Goal: Information Seeking & Learning: Learn about a topic

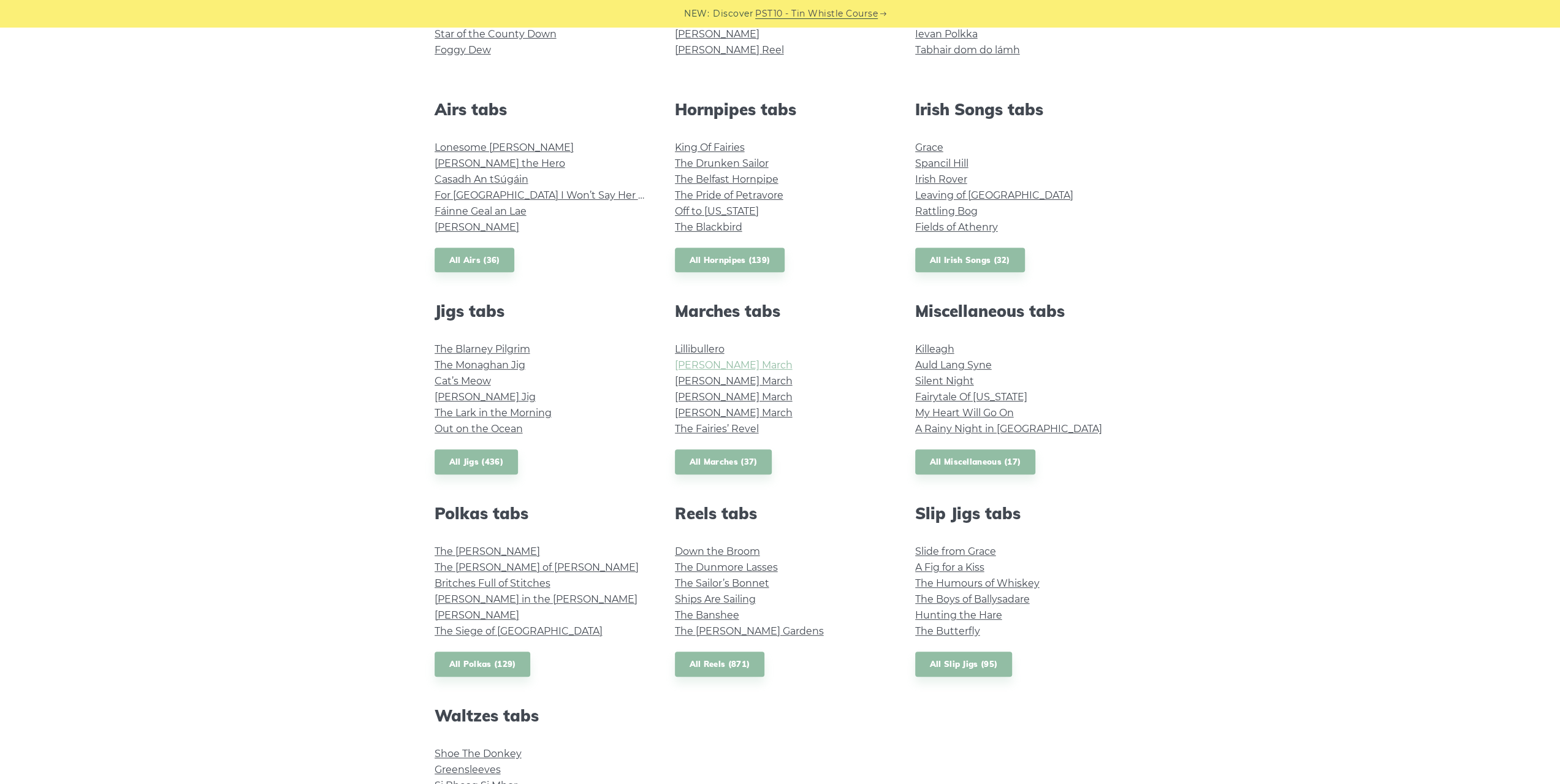
scroll to position [429, 0]
click at [483, 459] on link "All Jigs (436)" at bounding box center [476, 461] width 83 height 25
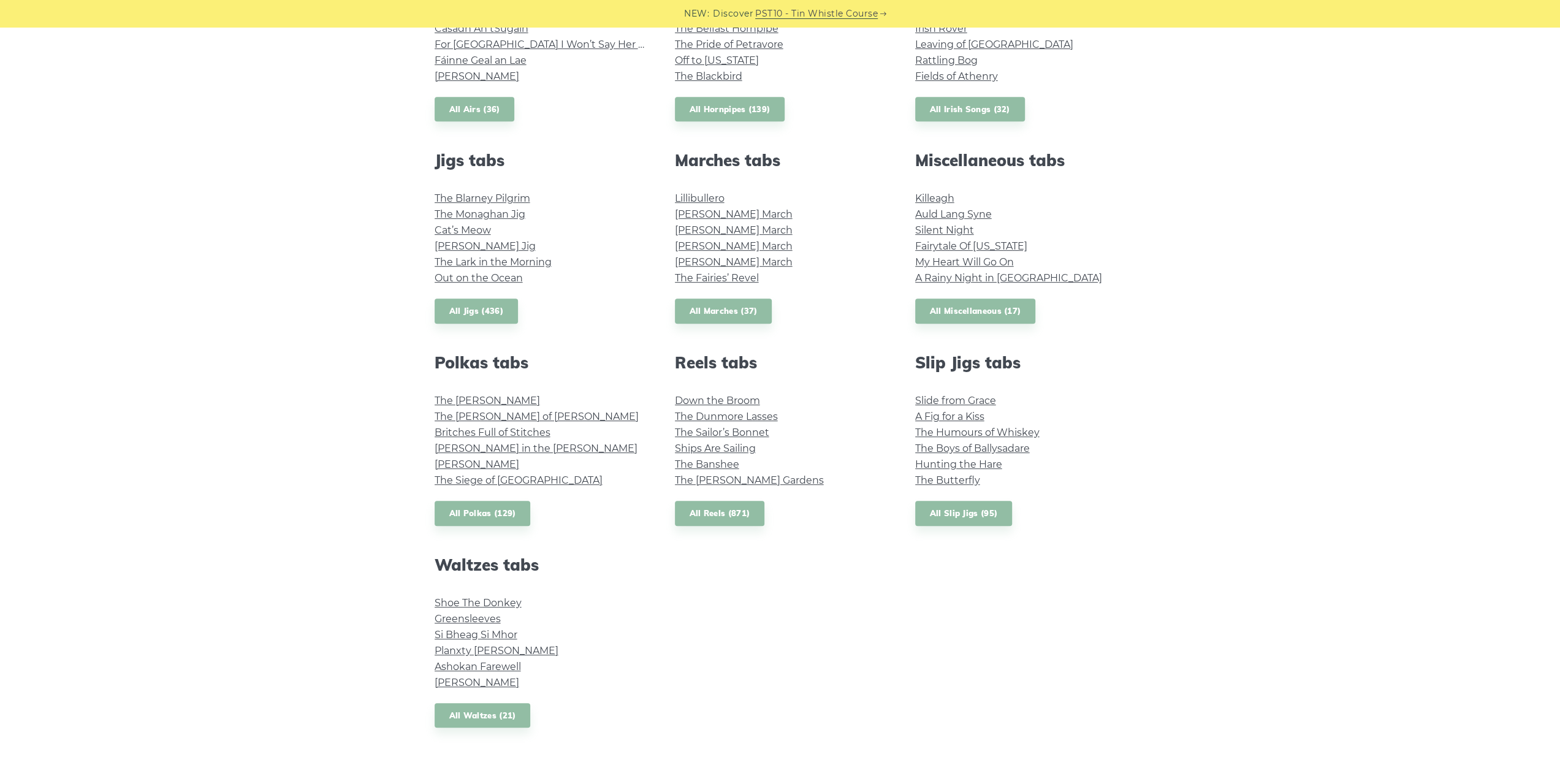
scroll to position [613, 0]
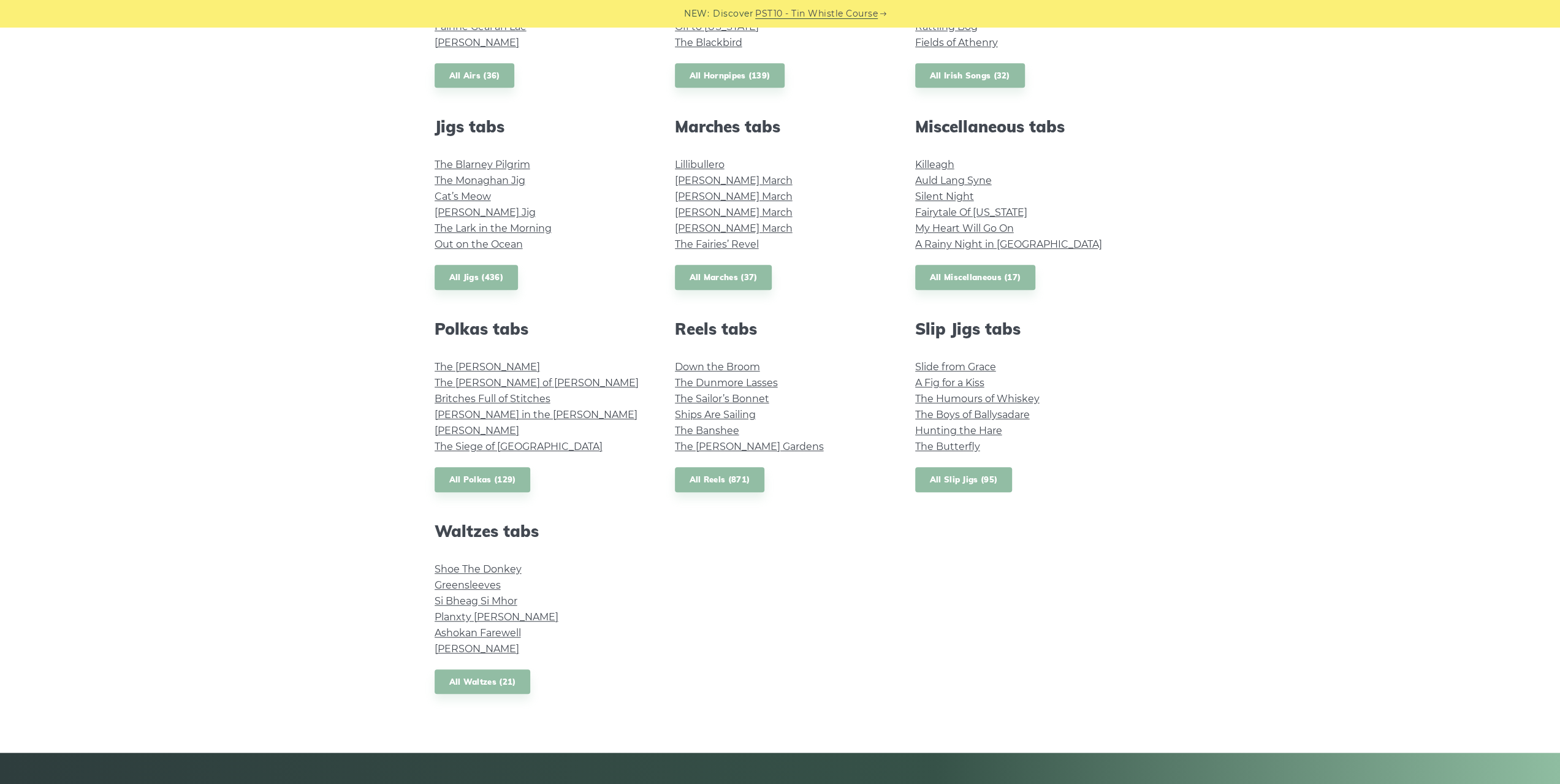
click at [923, 486] on link "All Slip Jigs (95)" at bounding box center [964, 479] width 97 height 25
click at [481, 680] on link "All Waltzes (21)" at bounding box center [482, 682] width 96 height 25
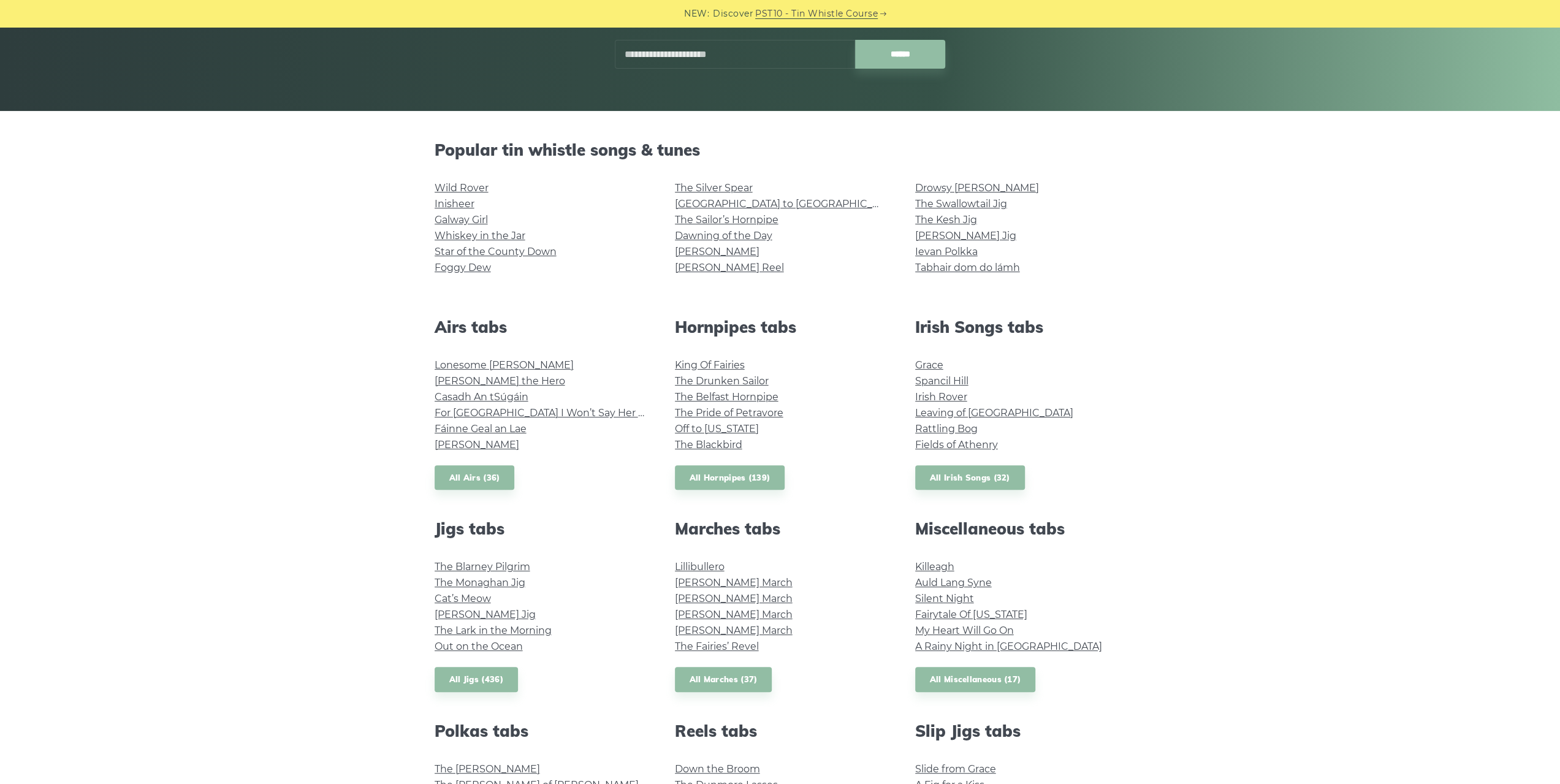
scroll to position [245, 0]
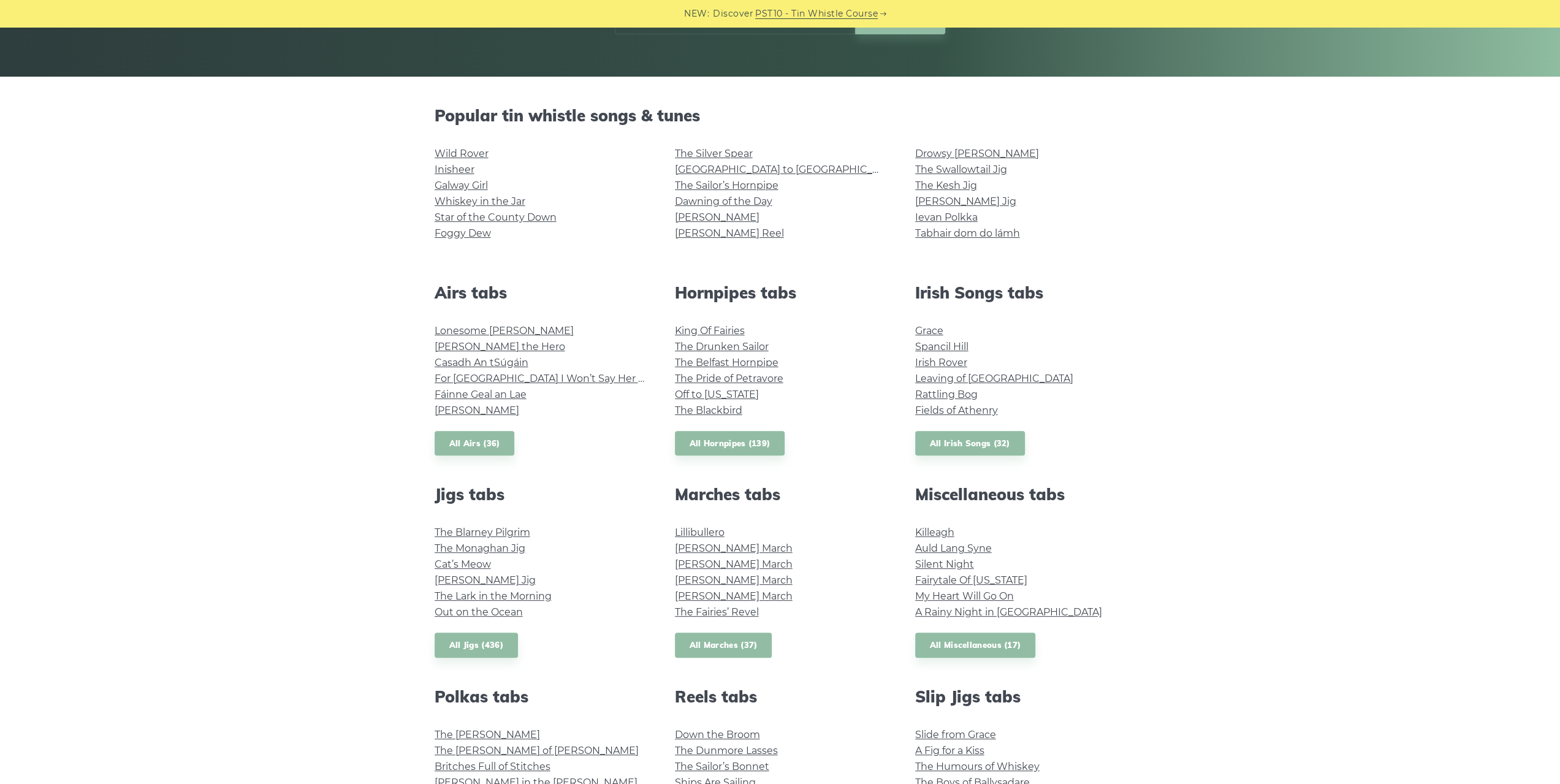
click at [696, 647] on link "All Marches (37)" at bounding box center [723, 645] width 97 height 25
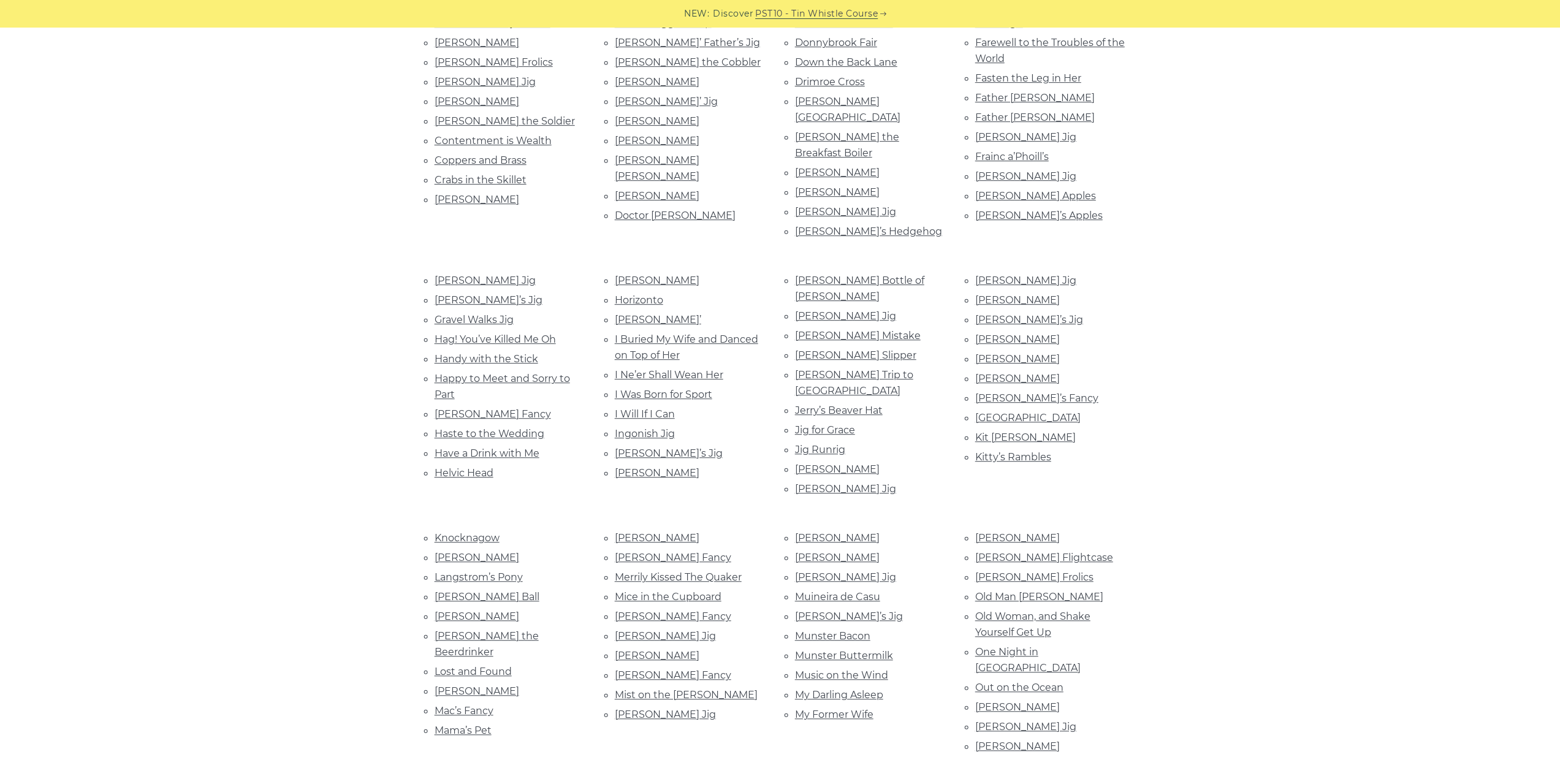
scroll to position [613, 0]
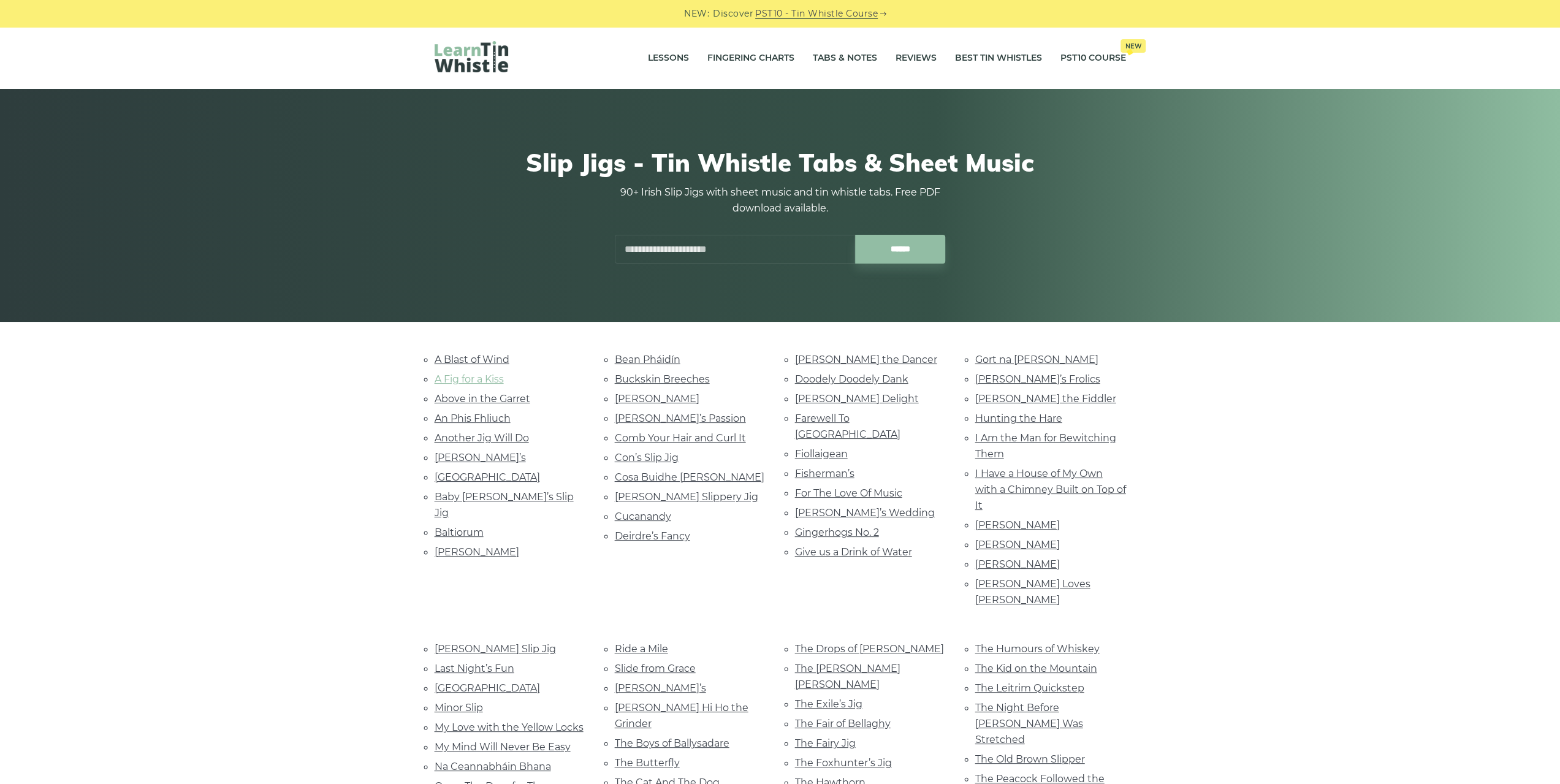
click at [471, 374] on link "A Fig for a Kiss" at bounding box center [469, 379] width 69 height 11
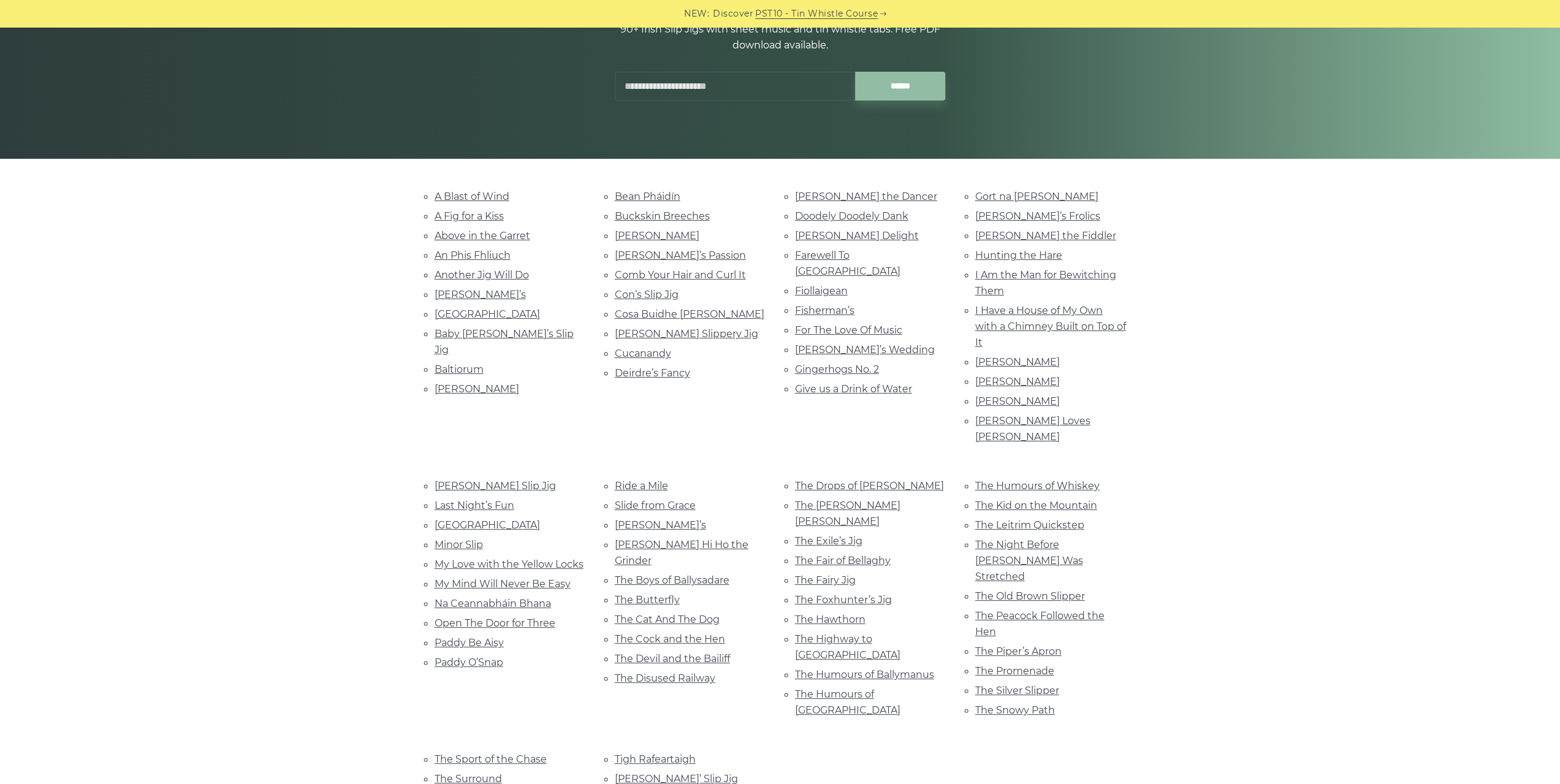
scroll to position [184, 0]
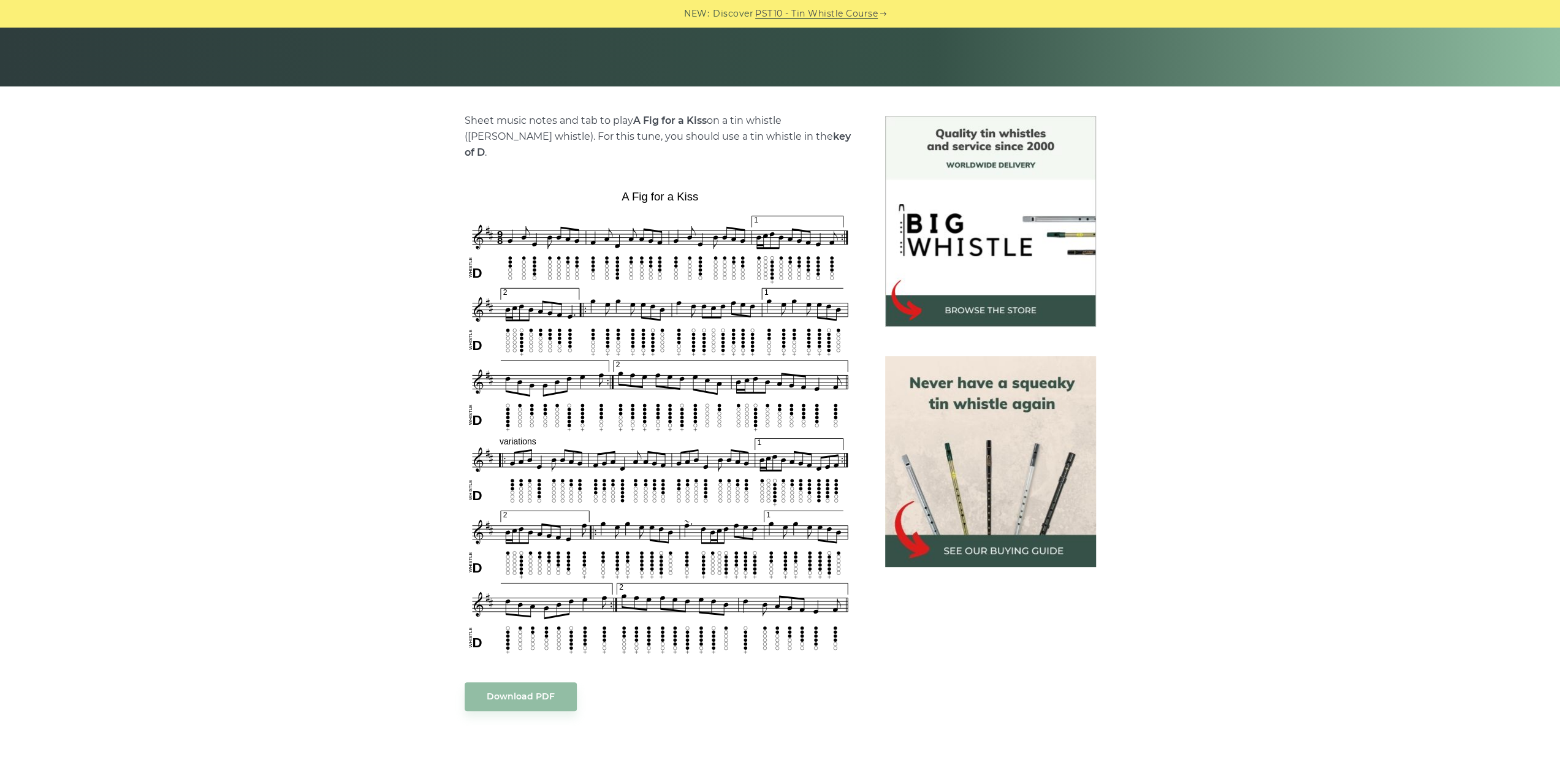
scroll to position [245, 0]
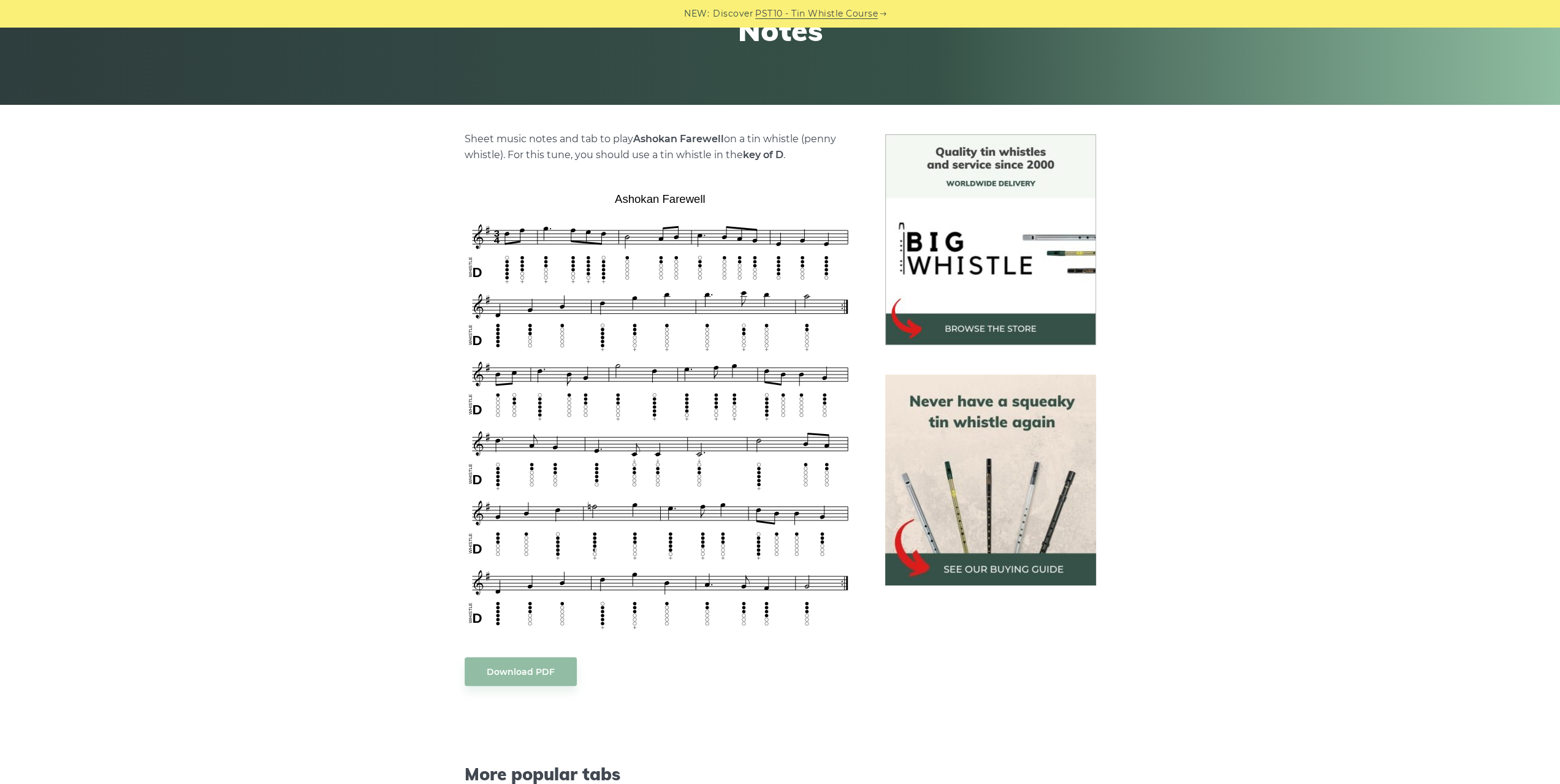
scroll to position [245, 0]
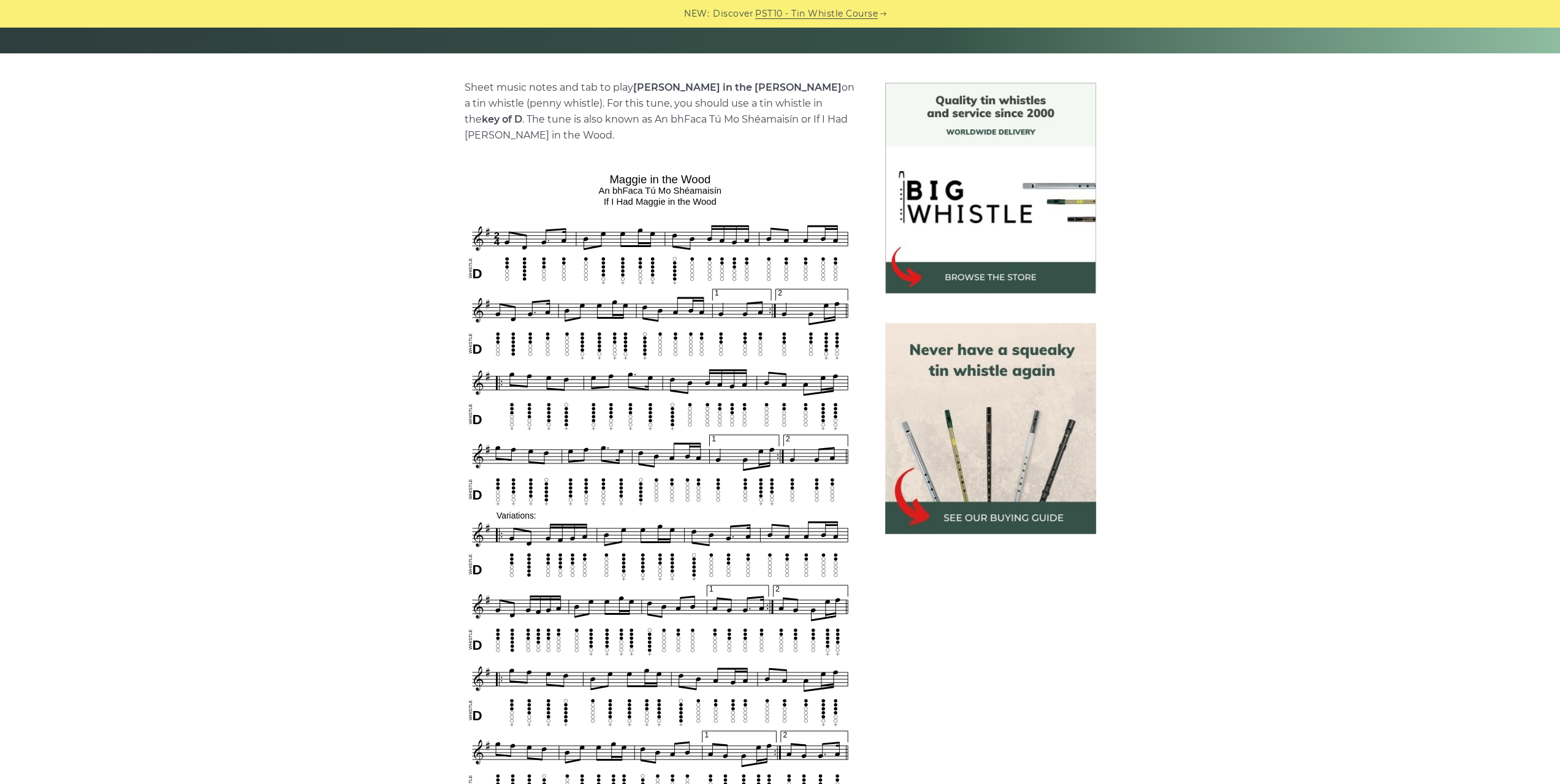
scroll to position [307, 0]
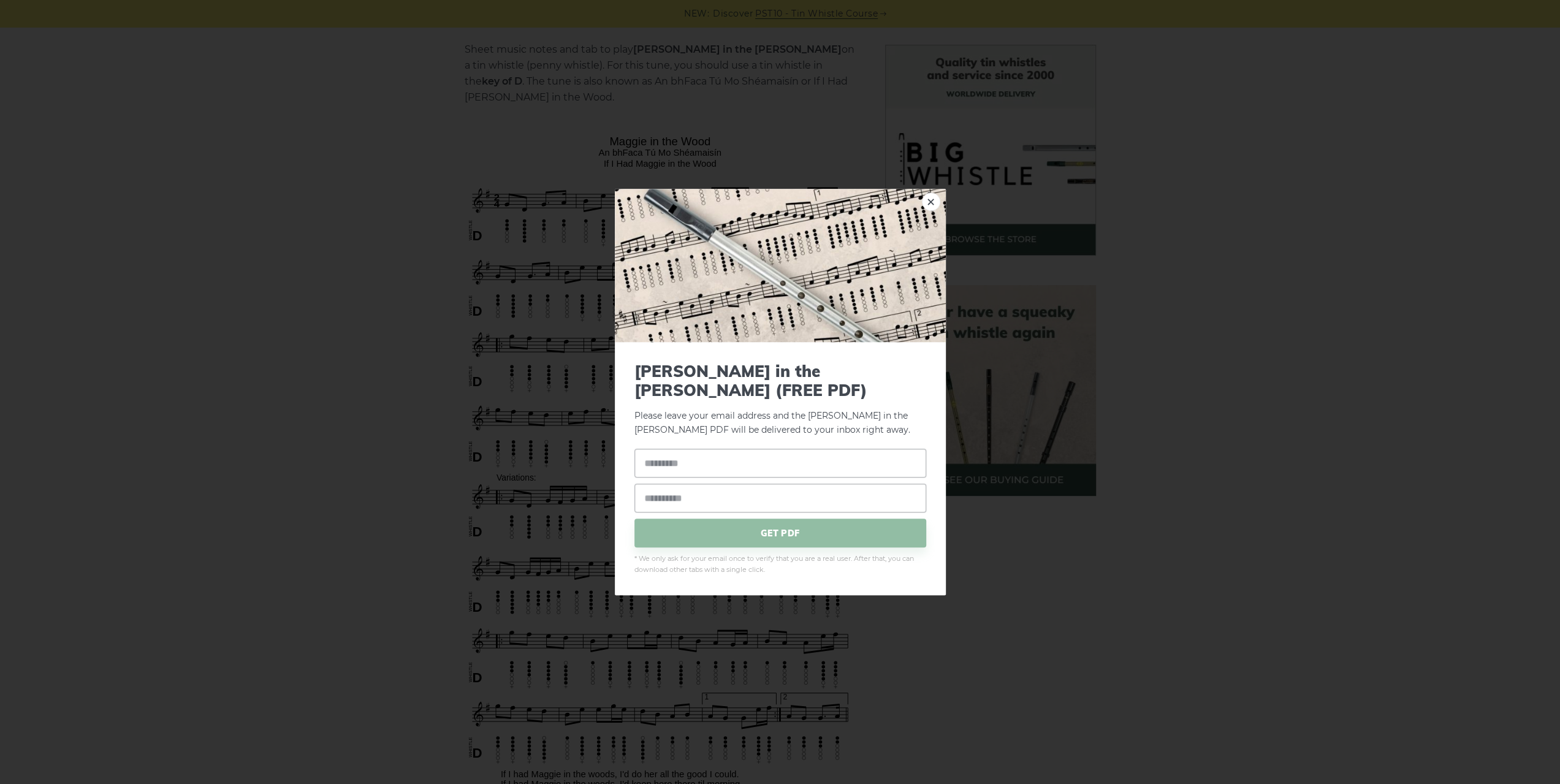
click at [199, 243] on div "× [PERSON_NAME] in the [PERSON_NAME] (FREE PDF) Please leave your email address…" at bounding box center [780, 392] width 1560 height 784
click at [932, 211] on link "×" at bounding box center [931, 201] width 18 height 18
